Goal: Task Accomplishment & Management: Use online tool/utility

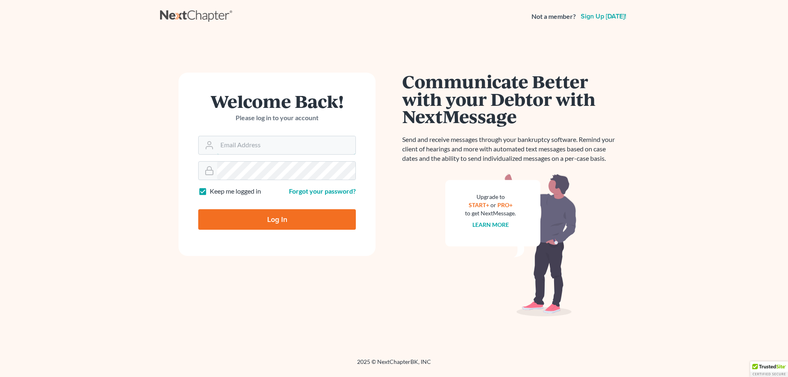
type input "[EMAIL_ADDRESS][DOMAIN_NAME]"
click at [293, 219] on input "Log In" at bounding box center [277, 219] width 158 height 21
type input "Thinking..."
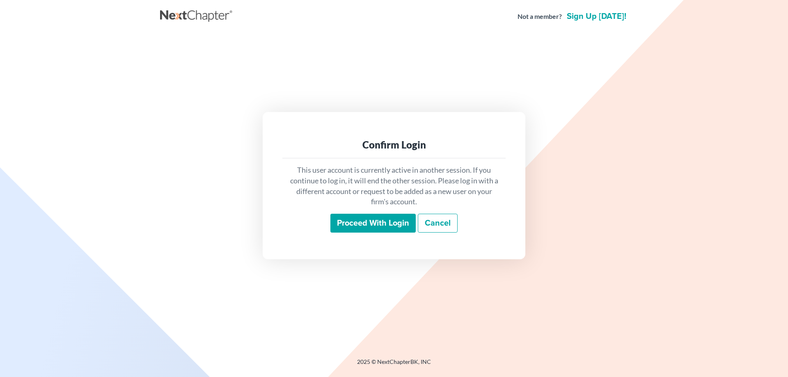
click at [376, 228] on input "Proceed with login" at bounding box center [373, 223] width 85 height 19
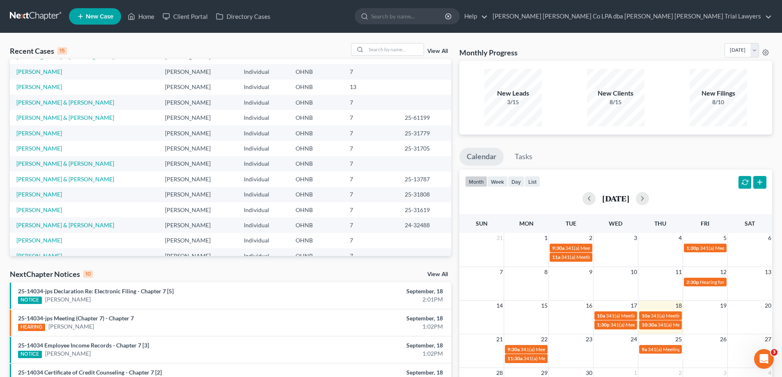
scroll to position [48, 0]
